Goal: Task Accomplishment & Management: Complete application form

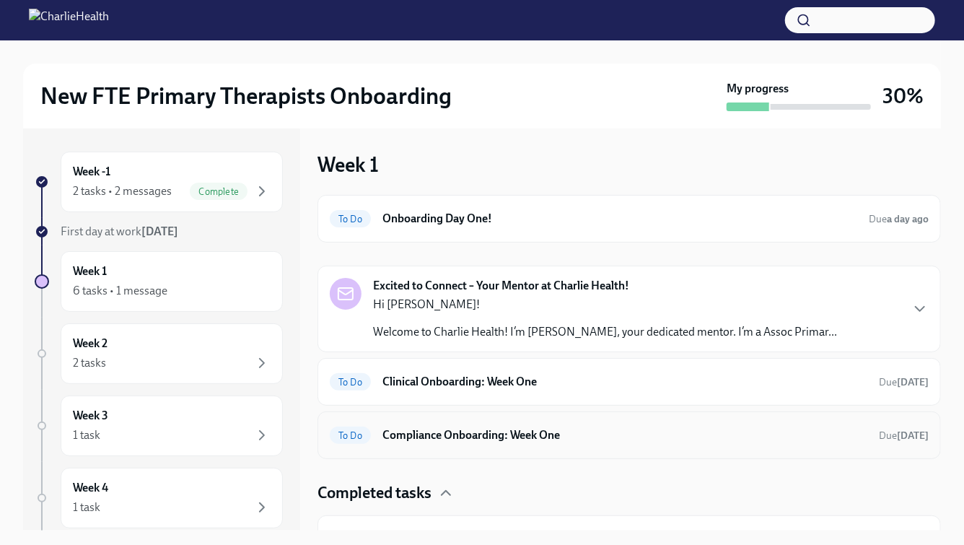
click at [533, 432] on h6 "Compliance Onboarding: Week One" at bounding box center [625, 435] width 485 height 16
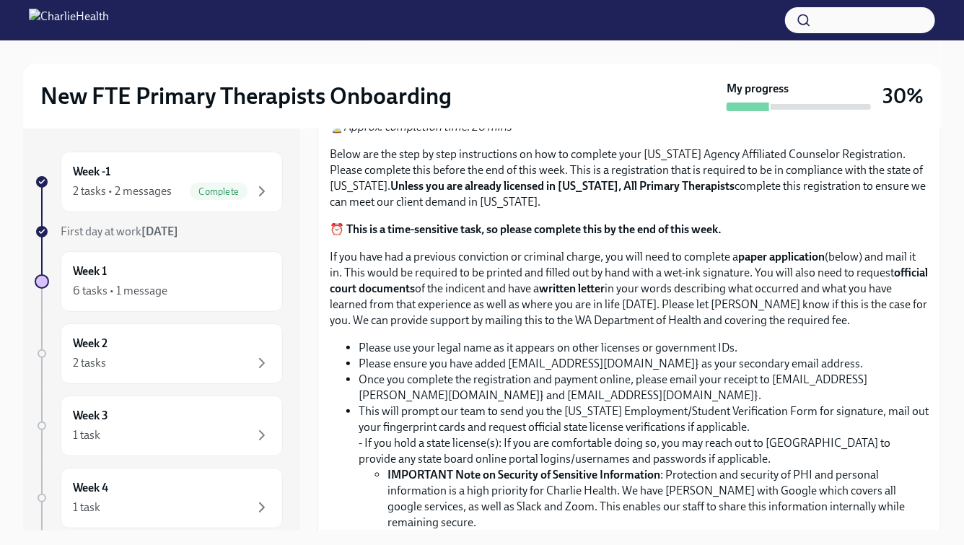
scroll to position [645, 0]
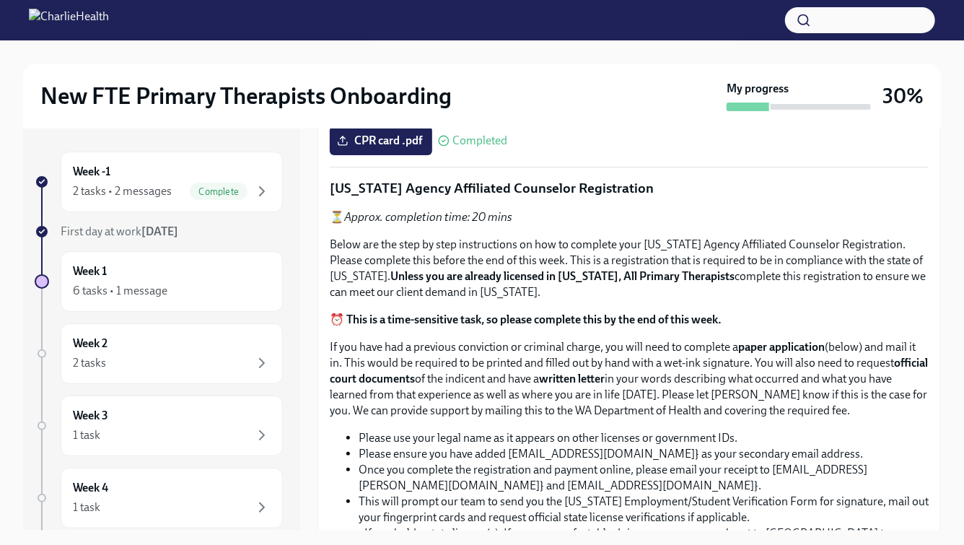
click at [0, 0] on input "Upload the [US_STATE] Telehealth Certificate" at bounding box center [0, 0] width 0 height 0
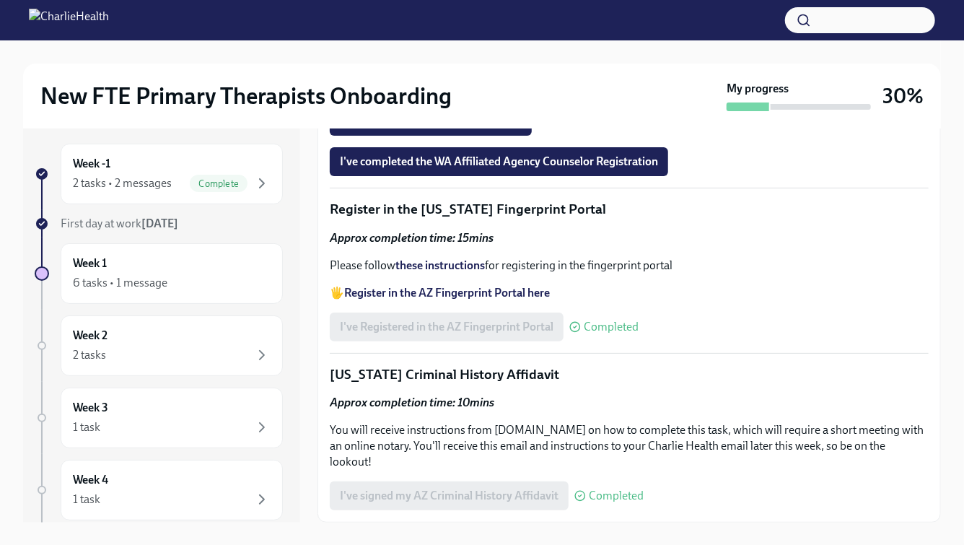
scroll to position [1544, 0]
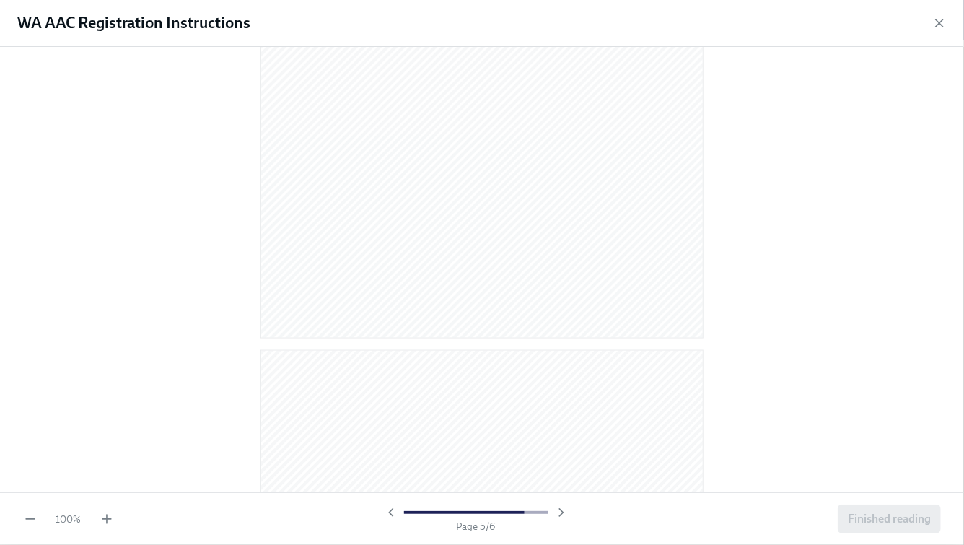
scroll to position [0, 0]
click at [0, 0] on div "WA AAC Registration Instructions 100 % Page 1 / 6 Finished reading" at bounding box center [482, 272] width 964 height 545
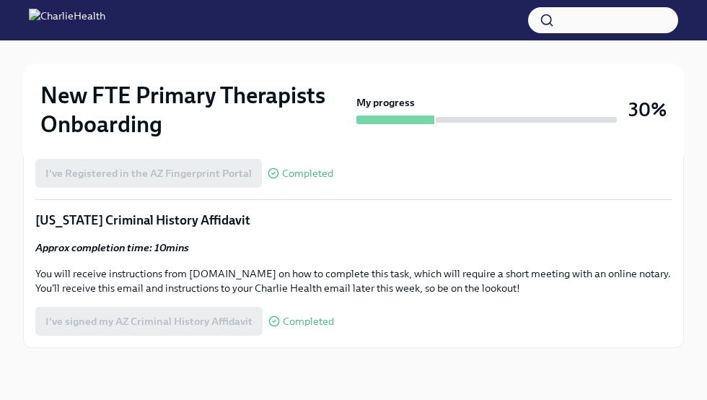
scroll to position [1629, 0]
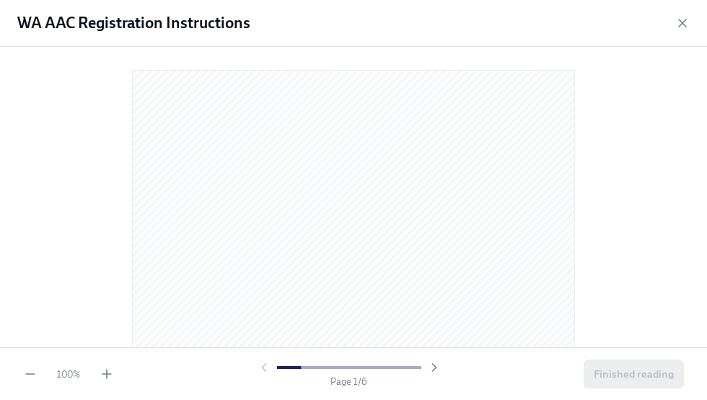
scroll to position [14, 0]
click at [110, 378] on icon "button" at bounding box center [107, 374] width 14 height 14
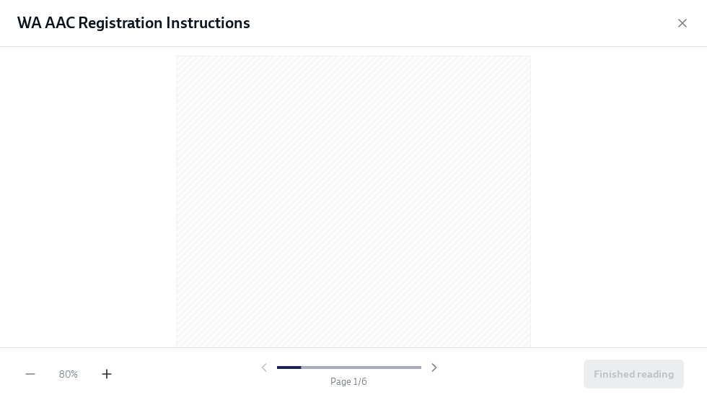
click at [110, 378] on icon "button" at bounding box center [107, 374] width 14 height 14
click at [100, 374] on icon "button" at bounding box center [107, 374] width 14 height 14
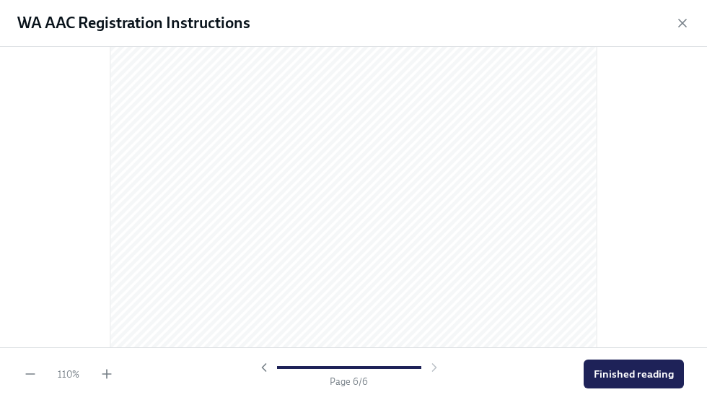
scroll to position [3563, 0]
click at [603, 370] on span "Finished reading" at bounding box center [634, 374] width 80 height 14
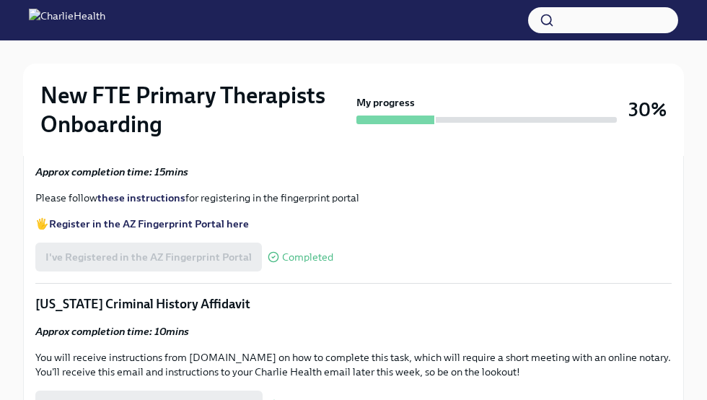
scroll to position [1566, 0]
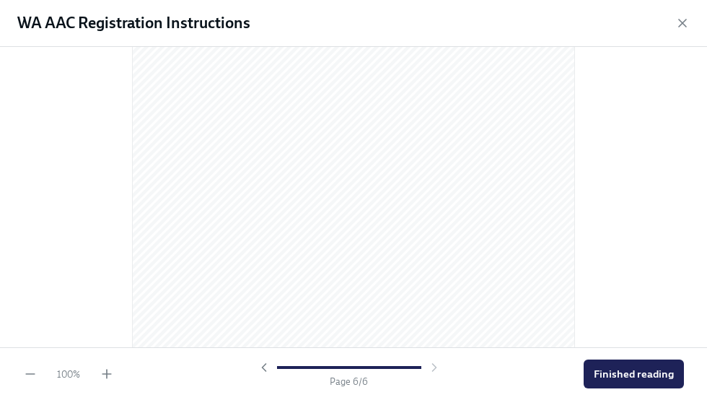
scroll to position [3125, 0]
click at [628, 378] on span "Finished reading" at bounding box center [634, 374] width 80 height 14
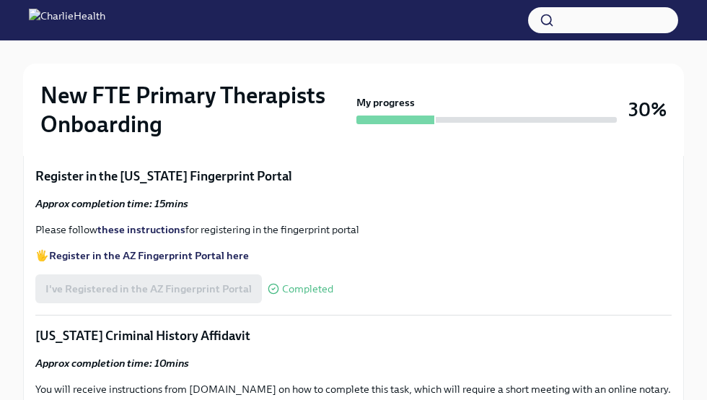
click at [670, 56] on div at bounding box center [353, 51] width 661 height 23
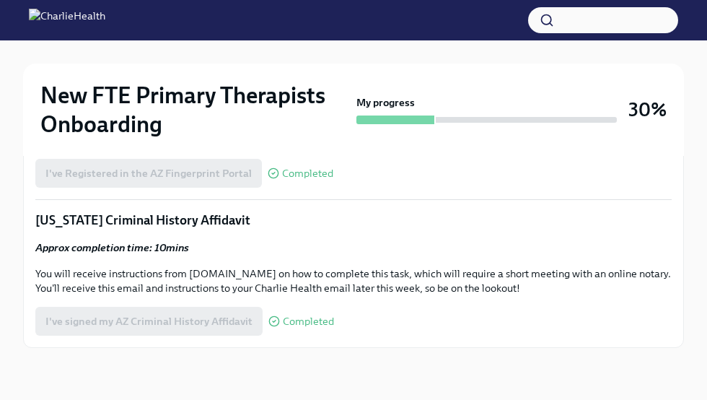
scroll to position [1829, 0]
click at [0, 0] on input "Upload your WA AAC receipt here" at bounding box center [0, 0] width 0 height 0
click at [239, 21] on span "I've completed the WA Affiliated Agency Counselor Registration" at bounding box center [197, 13] width 305 height 14
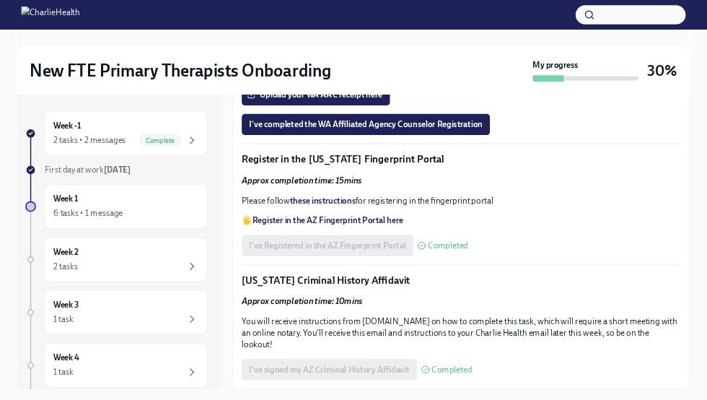
scroll to position [1600, 0]
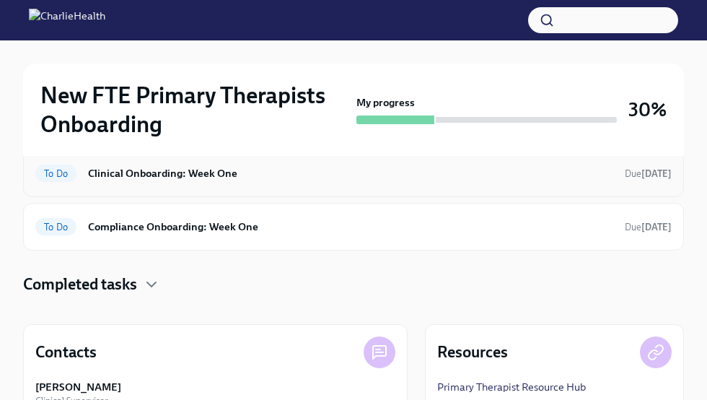
scroll to position [313, 0]
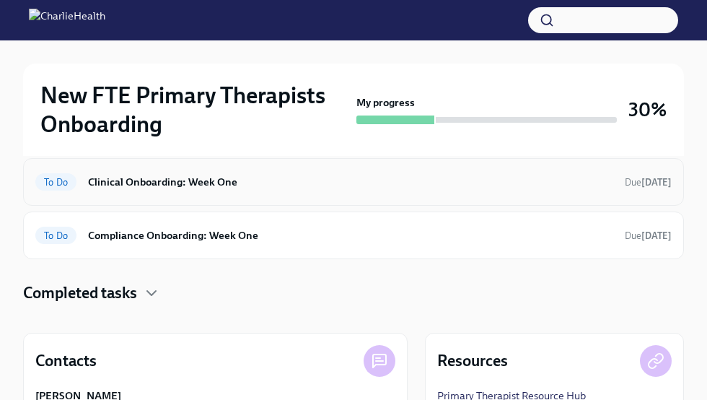
click at [243, 193] on div "To Do Clinical Onboarding: Week One Due [DATE]" at bounding box center [353, 182] width 661 height 48
click at [215, 182] on h6 "Clinical Onboarding: Week One" at bounding box center [350, 182] width 525 height 16
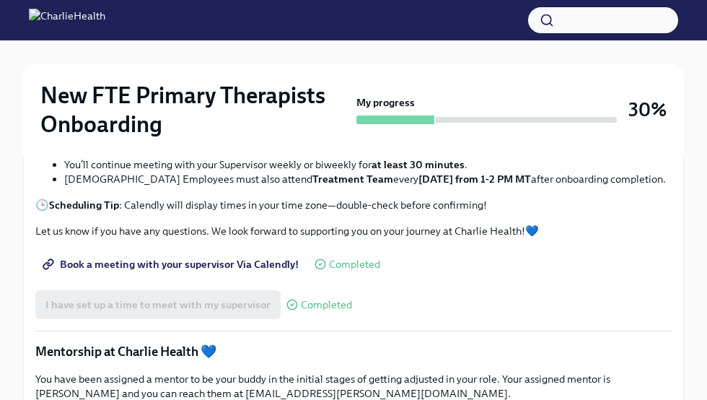
scroll to position [1169, 0]
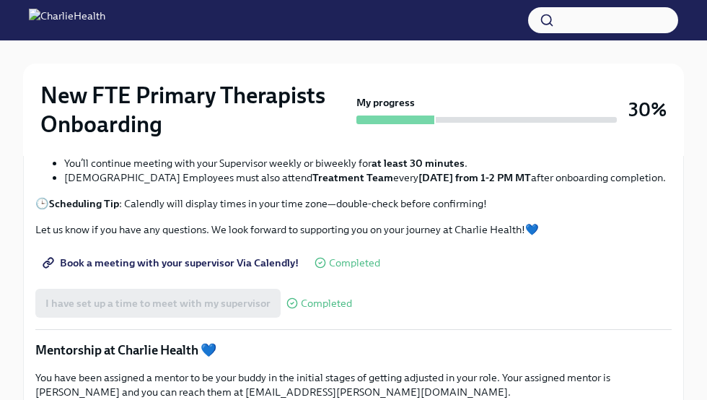
click at [218, 15] on span "I have completed my week one Relias courses" at bounding box center [153, 8] width 217 height 14
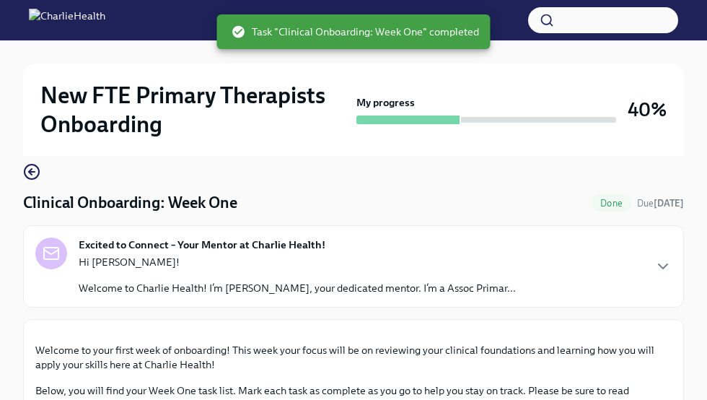
scroll to position [108, 0]
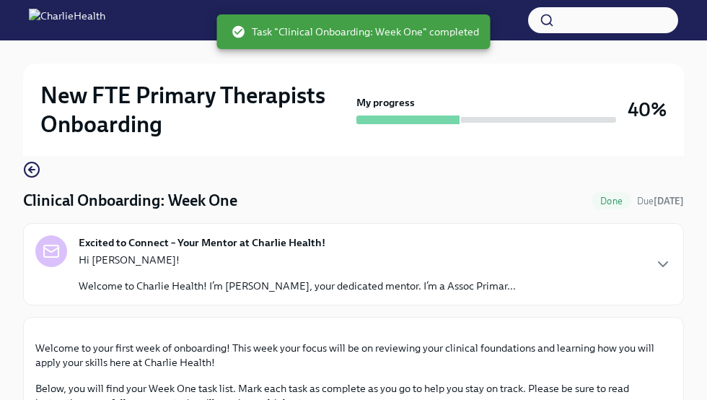
click at [337, 239] on div "Excited to Connect – Your Mentor at Charlie Health! Hi Nicole! Welcome to Charl…" at bounding box center [297, 264] width 437 height 58
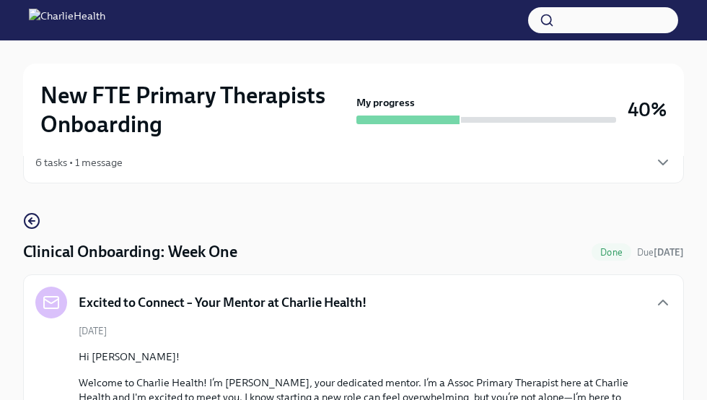
scroll to position [0, 0]
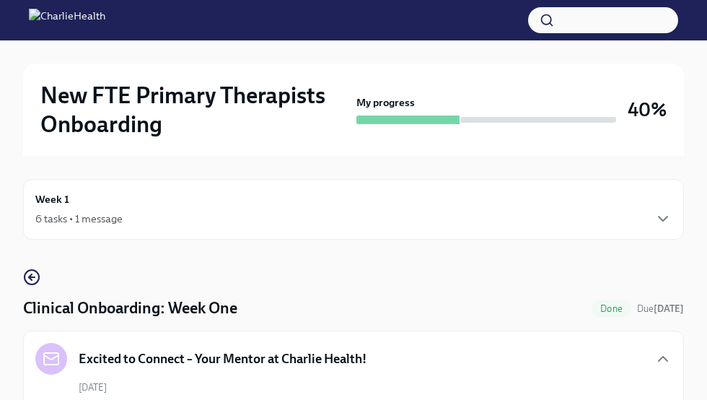
click at [323, 210] on div "6 tasks • 1 message" at bounding box center [353, 218] width 637 height 17
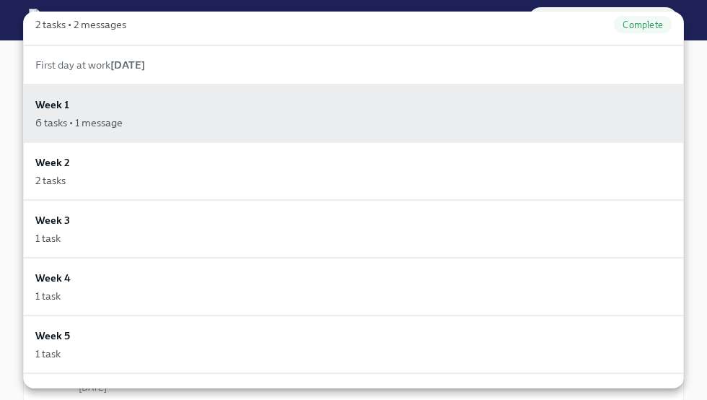
scroll to position [29, 0]
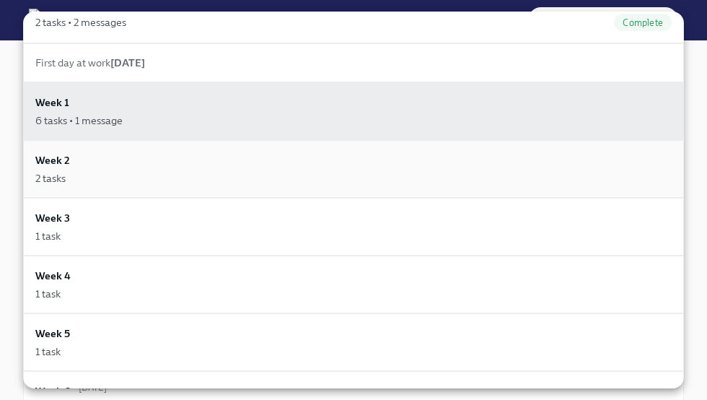
click at [276, 172] on div "2 tasks" at bounding box center [353, 178] width 637 height 14
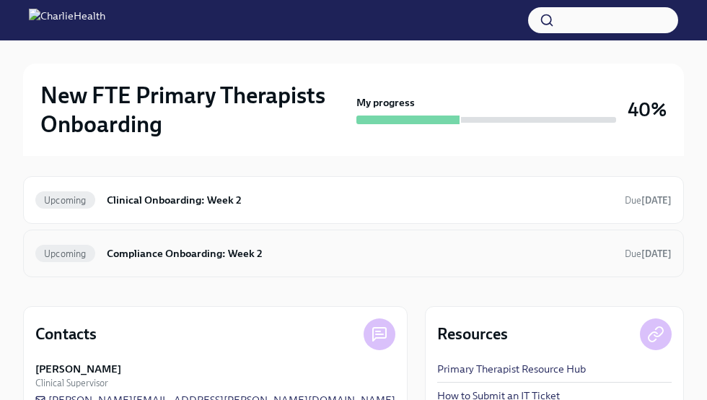
scroll to position [144, 0]
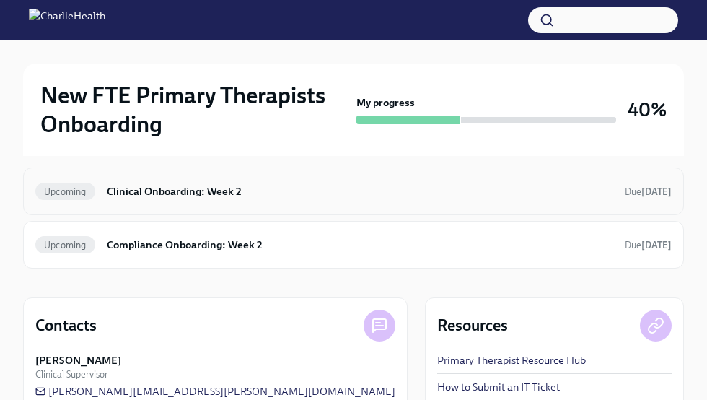
click at [330, 207] on div "Upcoming Clinical Onboarding: Week 2 Due in 8 days" at bounding box center [353, 191] width 661 height 48
click at [231, 193] on h6 "Clinical Onboarding: Week 2" at bounding box center [360, 191] width 507 height 16
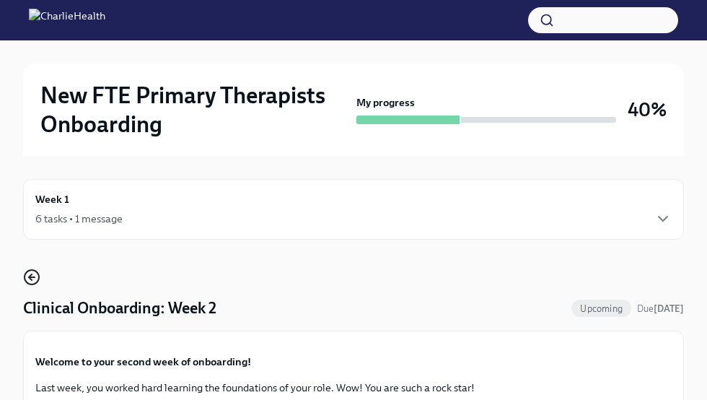
click at [30, 272] on icon "button" at bounding box center [31, 277] width 17 height 17
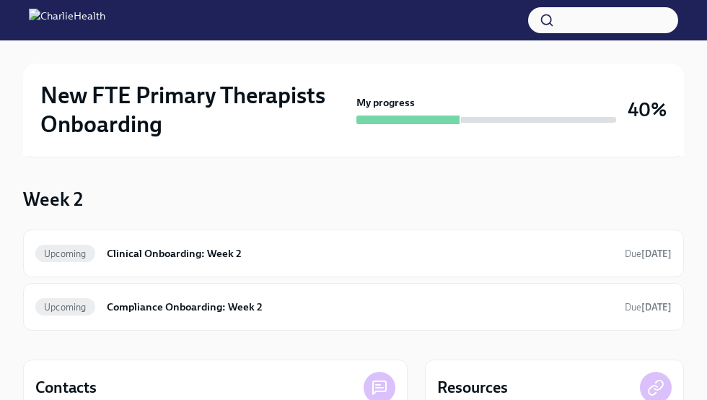
scroll to position [144, 0]
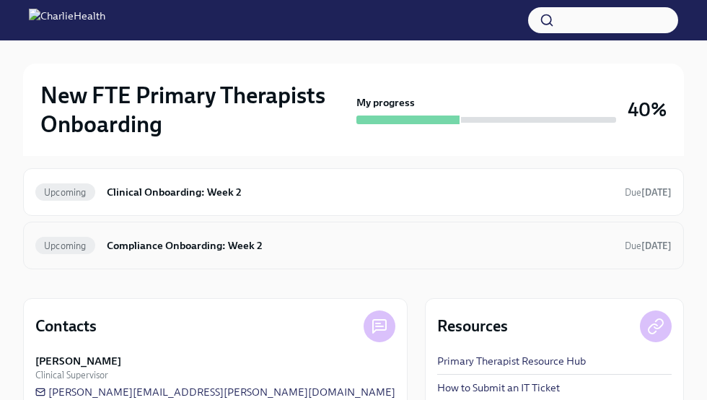
click at [138, 234] on div "Upcoming Compliance Onboarding: Week 2 Due in 8 days" at bounding box center [353, 245] width 637 height 23
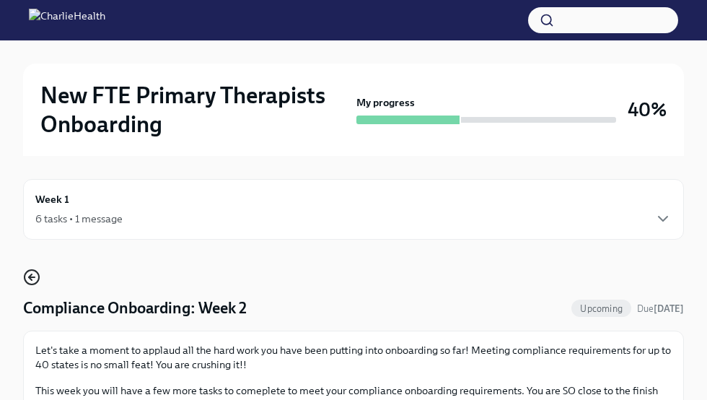
click at [26, 277] on icon "button" at bounding box center [31, 277] width 17 height 17
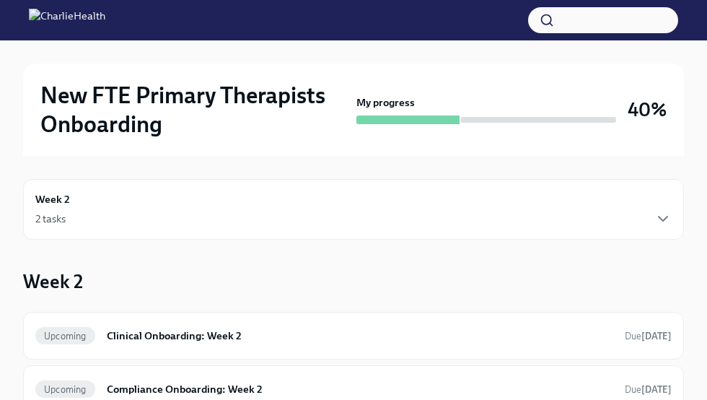
click at [98, 217] on div "2 tasks" at bounding box center [353, 218] width 637 height 17
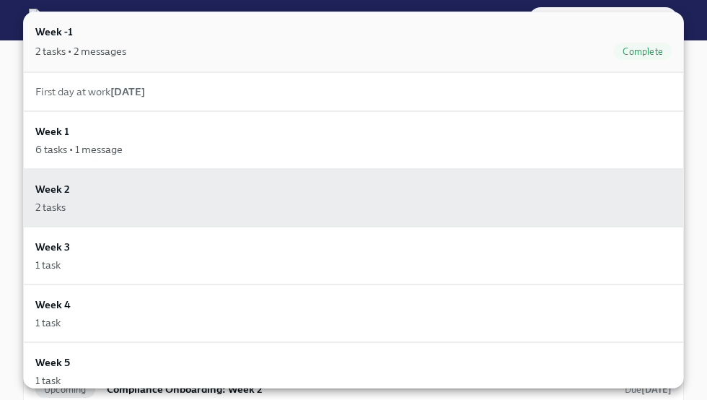
click at [78, 61] on div "Week -1 2 tasks • 2 messages Complete" at bounding box center [353, 42] width 661 height 61
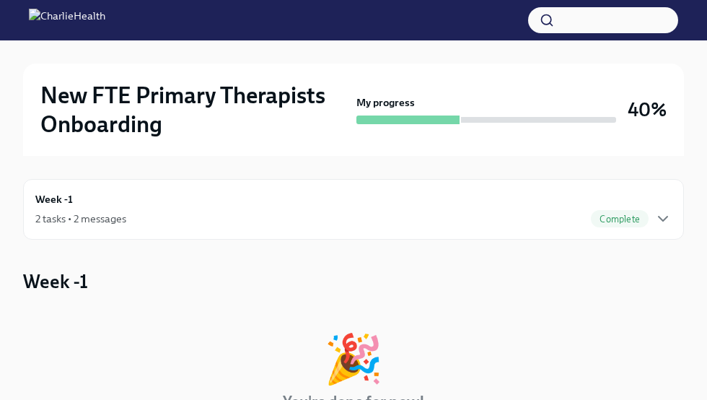
click at [288, 217] on div "2 tasks • 2 messages Complete" at bounding box center [353, 218] width 637 height 17
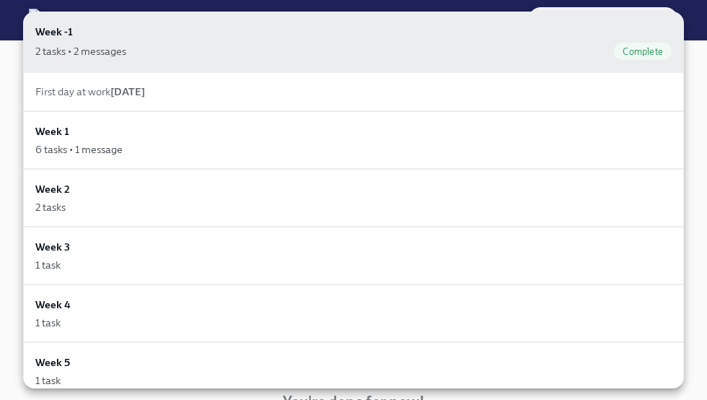
click at [695, 104] on div at bounding box center [353, 200] width 707 height 400
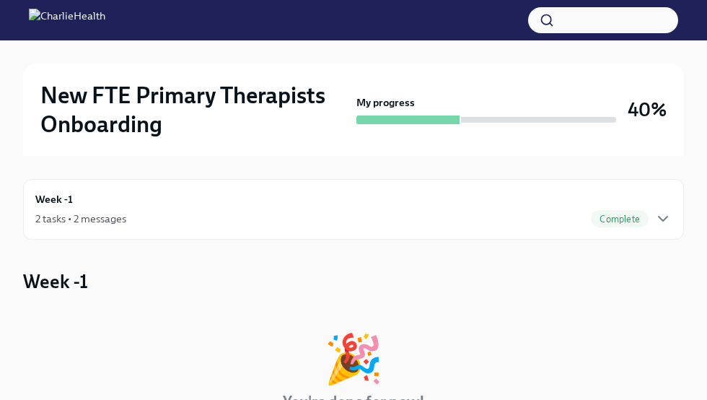
click at [635, 222] on span "Complete" at bounding box center [620, 219] width 58 height 11
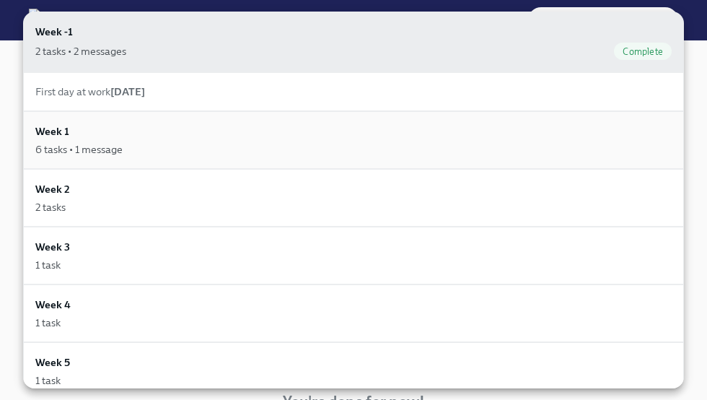
click at [108, 128] on div "Week 1 6 tasks • 1 message" at bounding box center [353, 139] width 637 height 33
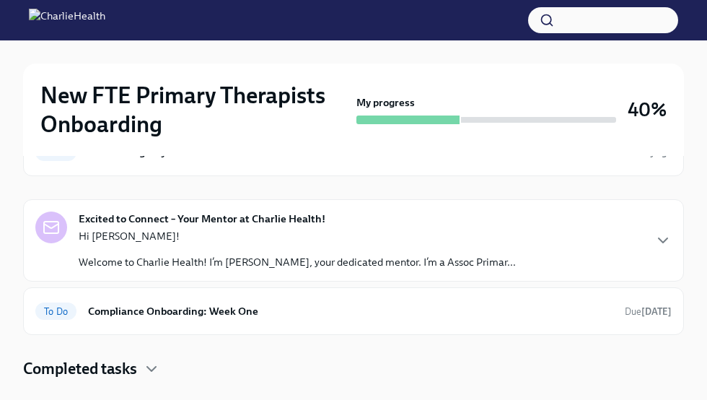
scroll to position [184, 0]
click at [207, 295] on div "To Do Compliance Onboarding: Week One Due [DATE]" at bounding box center [353, 311] width 661 height 48
click at [201, 307] on h6 "Compliance Onboarding: Week One" at bounding box center [350, 310] width 525 height 16
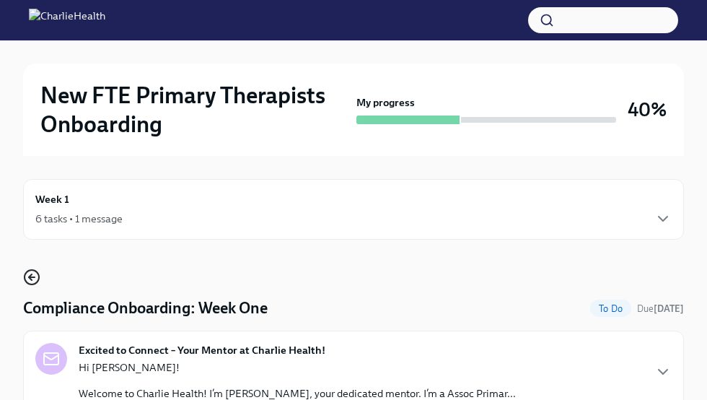
click at [32, 277] on icon "button" at bounding box center [32, 277] width 6 height 0
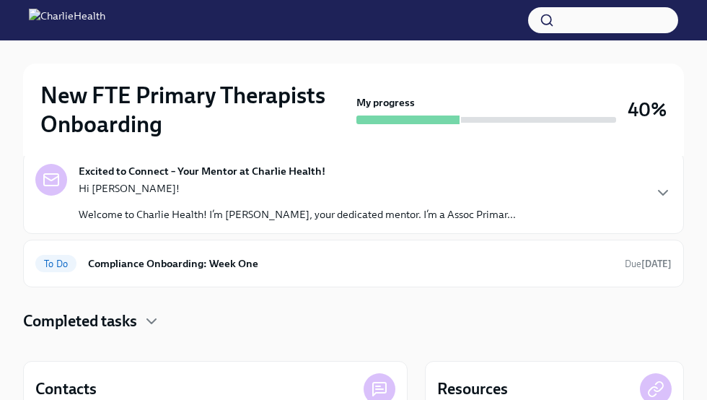
scroll to position [232, 0]
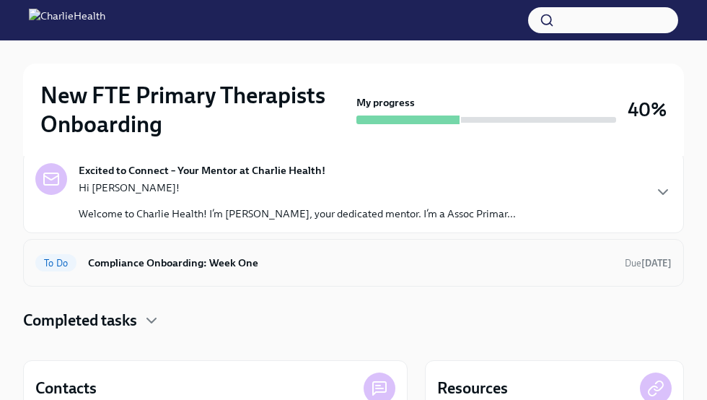
click at [142, 256] on h6 "Compliance Onboarding: Week One" at bounding box center [350, 263] width 525 height 16
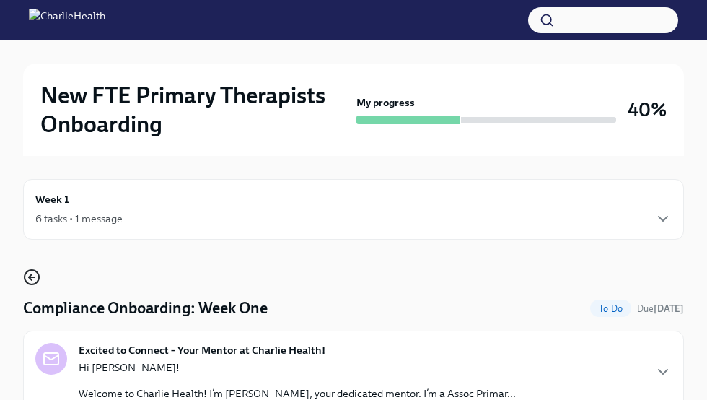
click at [27, 279] on icon "button" at bounding box center [31, 277] width 17 height 17
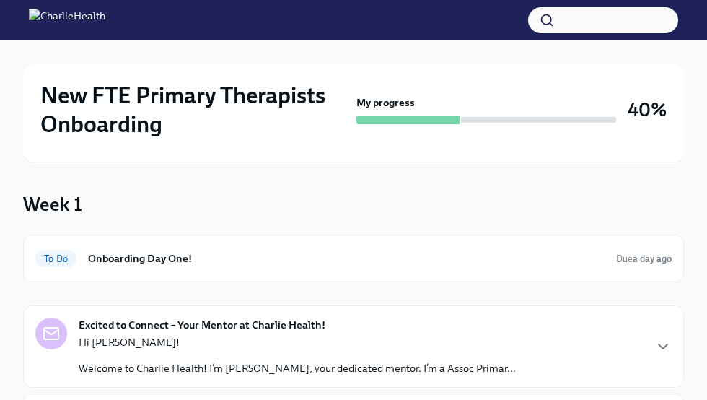
scroll to position [97, 0]
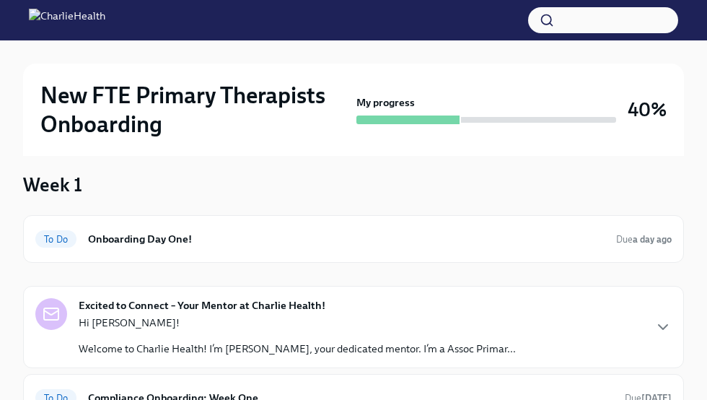
click at [164, 305] on strong "Excited to Connect – Your Mentor at Charlie Health!" at bounding box center [202, 305] width 247 height 14
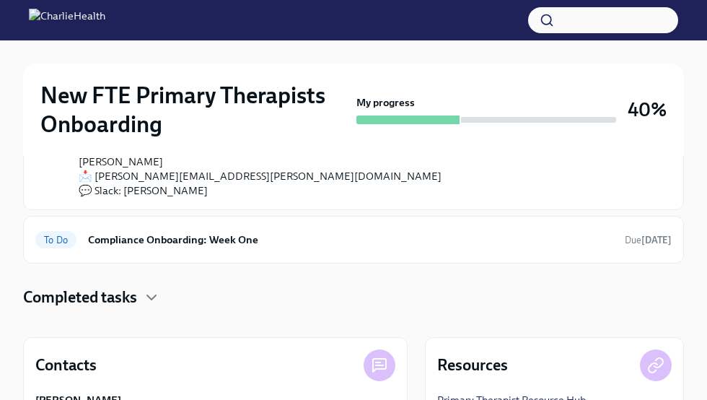
scroll to position [437, 0]
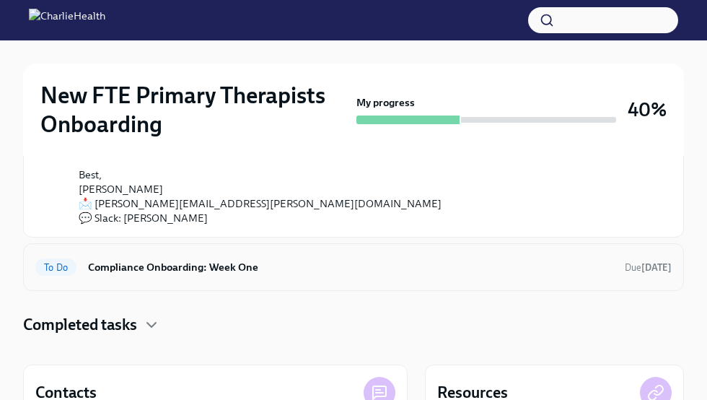
click at [193, 280] on div "To Do Compliance Onboarding: Week One Due [DATE]" at bounding box center [353, 267] width 661 height 48
click at [191, 269] on h6 "Compliance Onboarding: Week One" at bounding box center [350, 267] width 525 height 16
